Goal: Transaction & Acquisition: Purchase product/service

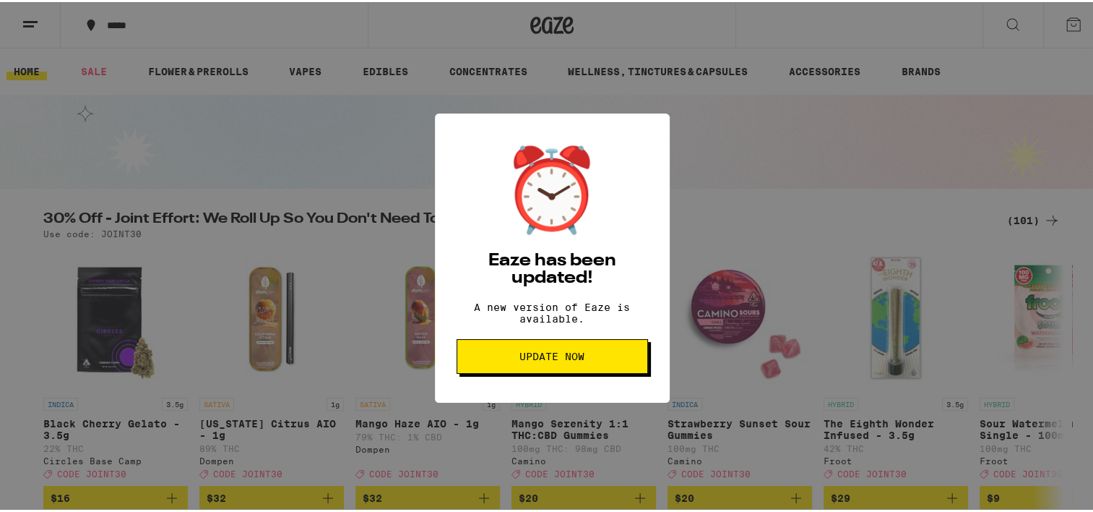
click at [520, 359] on span "Update Now" at bounding box center [552, 354] width 65 height 10
